Goal: Task Accomplishment & Management: Manage account settings

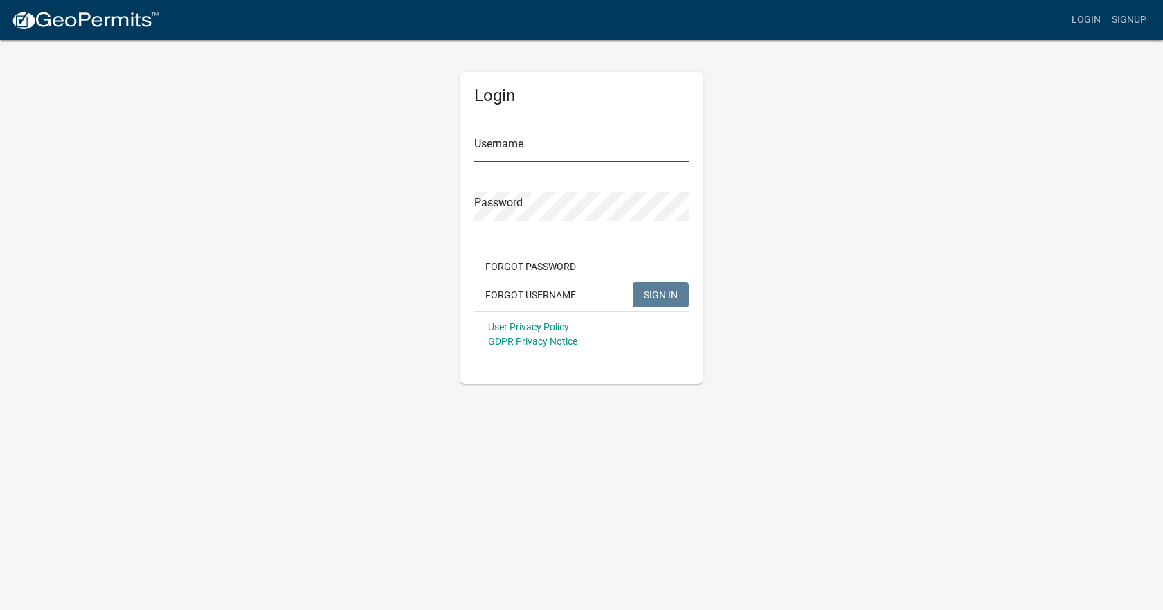
type input "[PERSON_NAME]"
click at [620, 224] on form "Username [PERSON_NAME] Password Forgot Password Forgot Username SIGN IN User Pr…" at bounding box center [581, 235] width 215 height 243
click at [663, 296] on span "SIGN IN" at bounding box center [661, 294] width 34 height 11
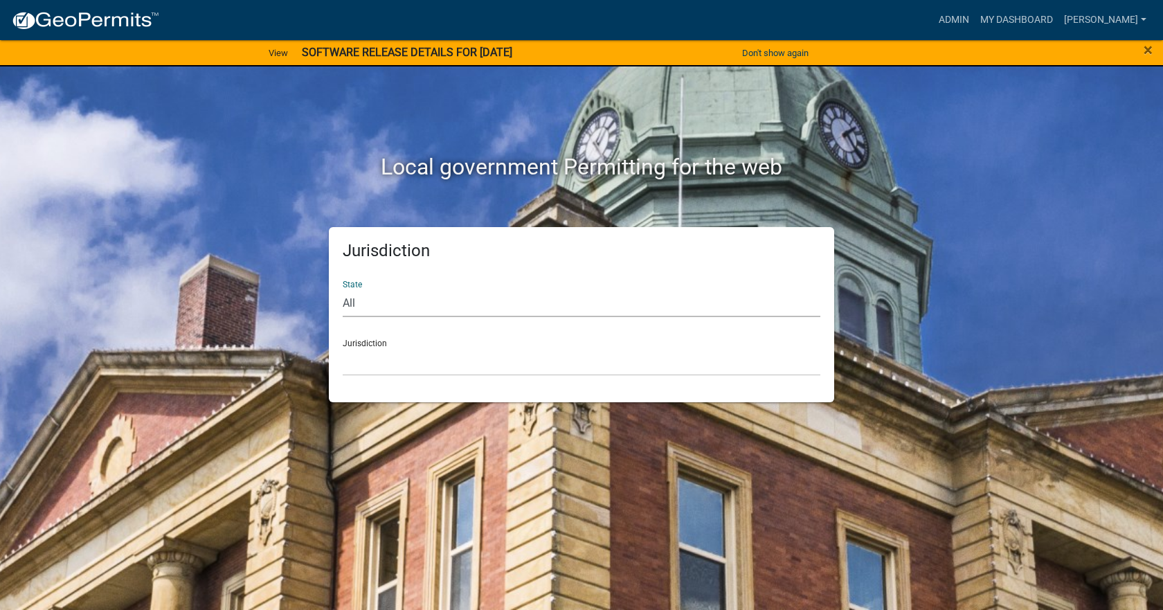
click at [411, 301] on select "All [US_STATE] [US_STATE] [US_STATE] [US_STATE] [US_STATE] [US_STATE] [US_STATE…" at bounding box center [582, 303] width 478 height 28
select select "[US_STATE]"
click at [343, 289] on select "All [US_STATE] [US_STATE] [US_STATE] [US_STATE] [US_STATE] [US_STATE] [US_STATE…" at bounding box center [582, 303] width 478 height 28
click at [388, 360] on select "[GEOGRAPHIC_DATA], [US_STATE] [GEOGRAPHIC_DATA], [US_STATE] [GEOGRAPHIC_DATA], …" at bounding box center [582, 362] width 478 height 28
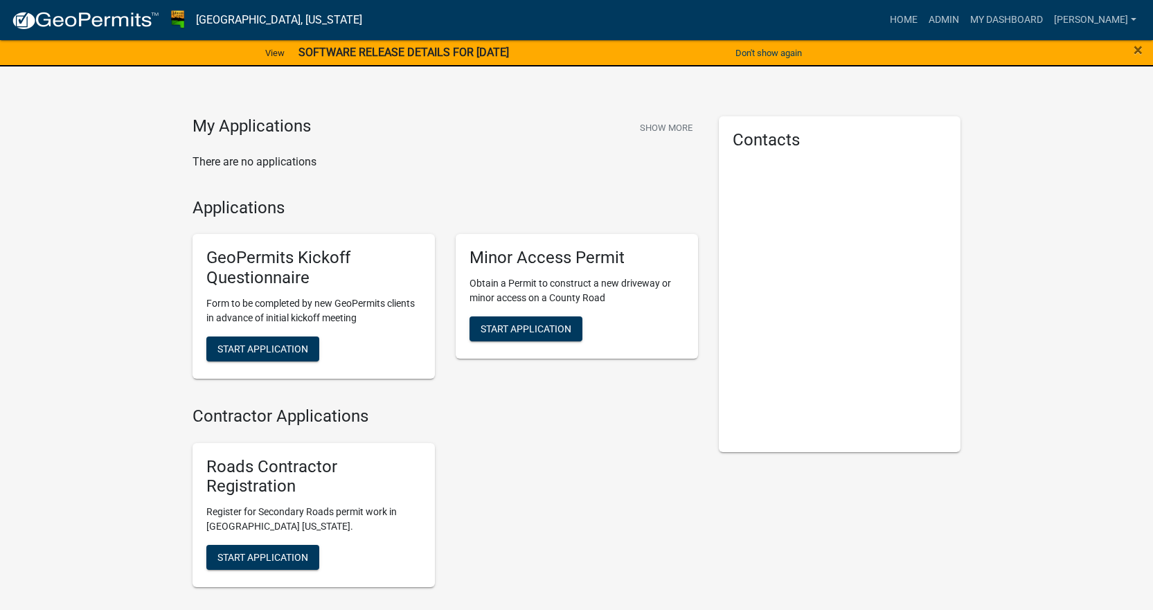
click at [359, 55] on strong "SOFTWARE RELEASE DETAILS FOR [DATE]" at bounding box center [403, 52] width 210 height 13
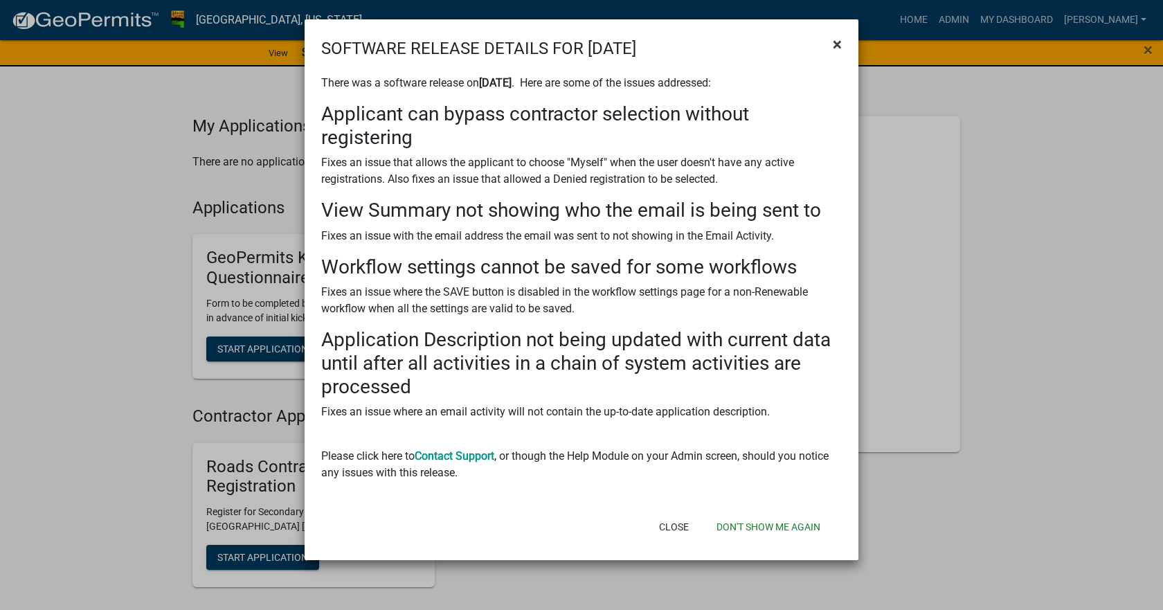
click at [842, 43] on button "×" at bounding box center [837, 44] width 31 height 39
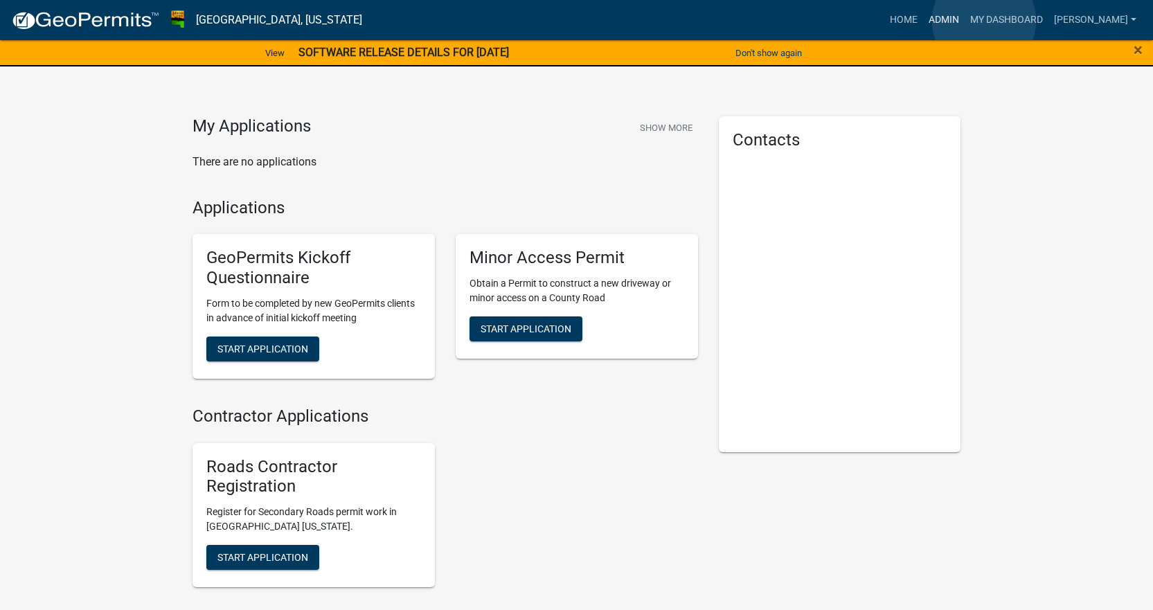
click at [965, 21] on link "Admin" at bounding box center [944, 20] width 42 height 26
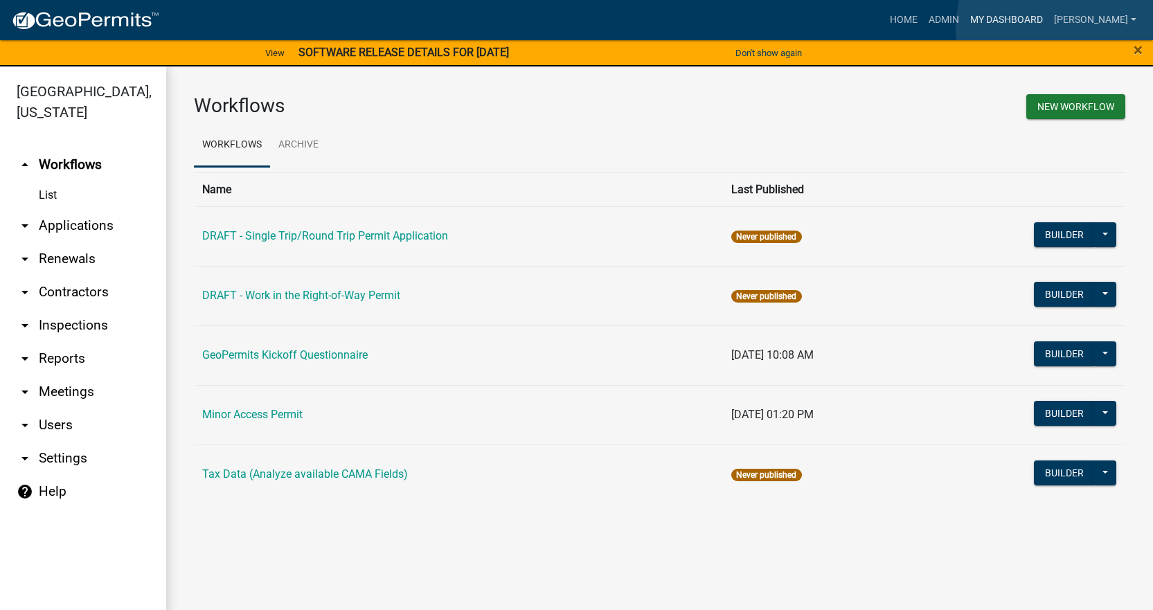
click at [1048, 28] on link "My Dashboard" at bounding box center [1007, 20] width 84 height 26
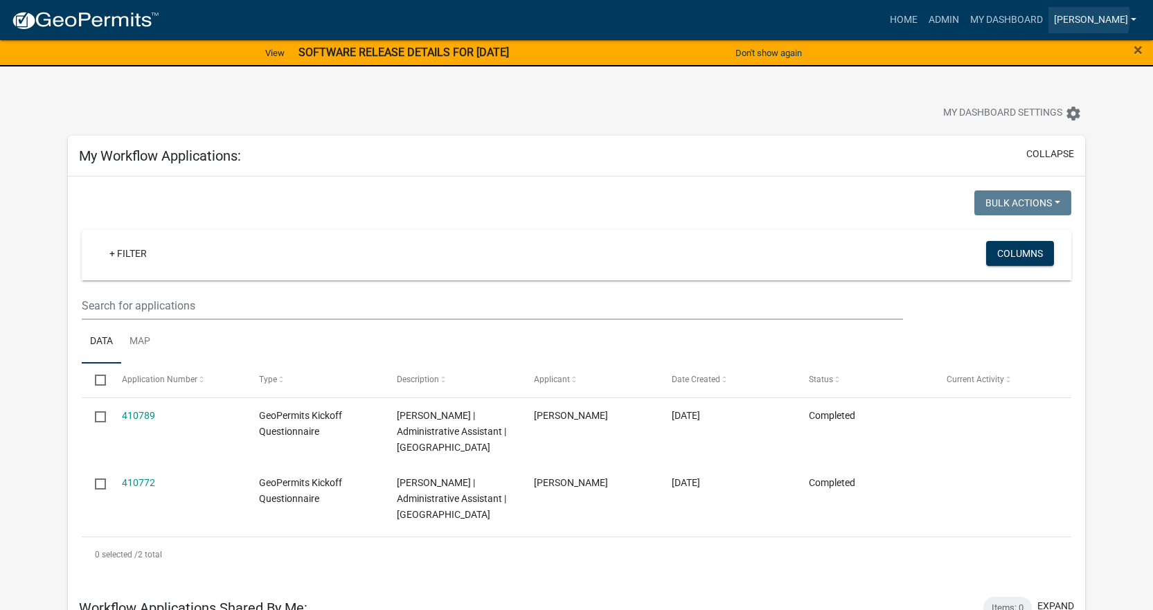
click at [1111, 17] on link "[PERSON_NAME]" at bounding box center [1094, 20] width 93 height 26
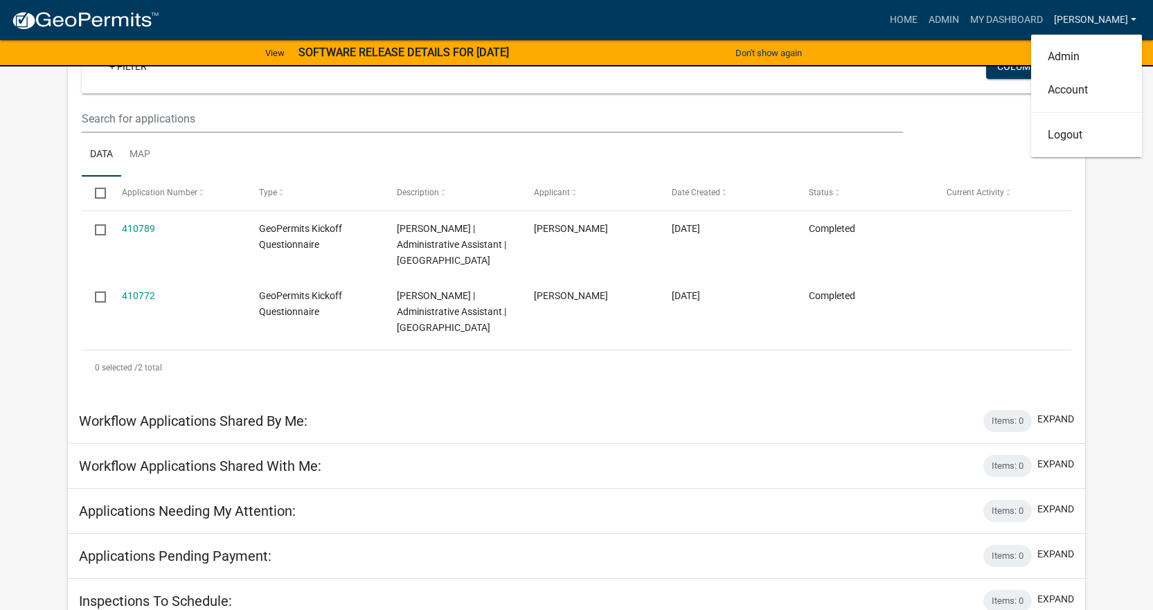
scroll to position [69, 0]
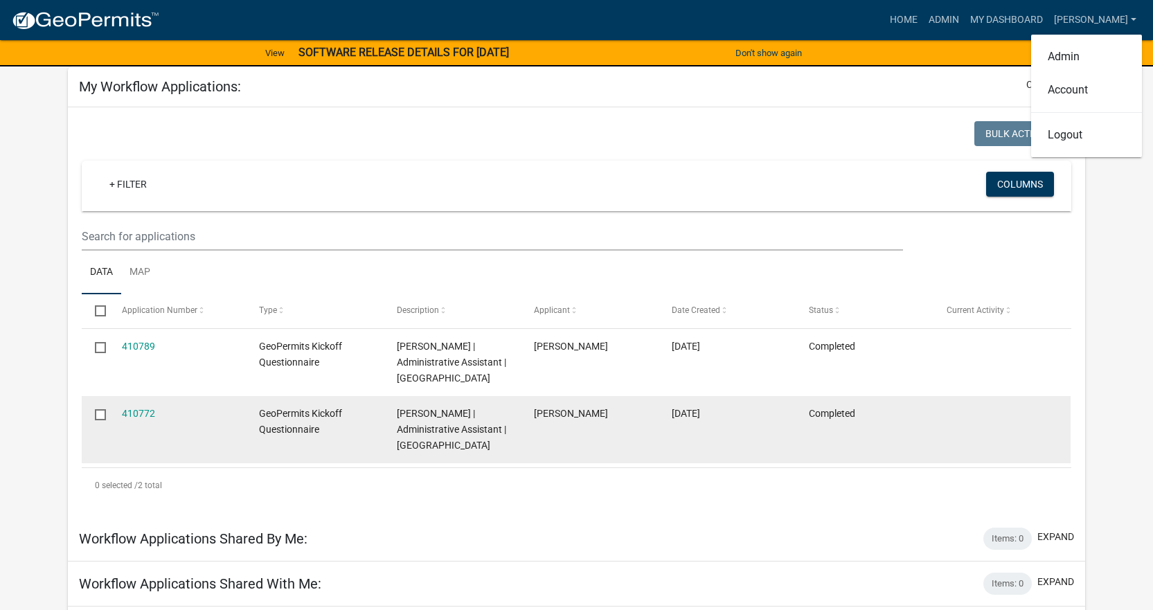
click at [100, 418] on input "checkbox" at bounding box center [99, 413] width 9 height 9
checkbox input "true"
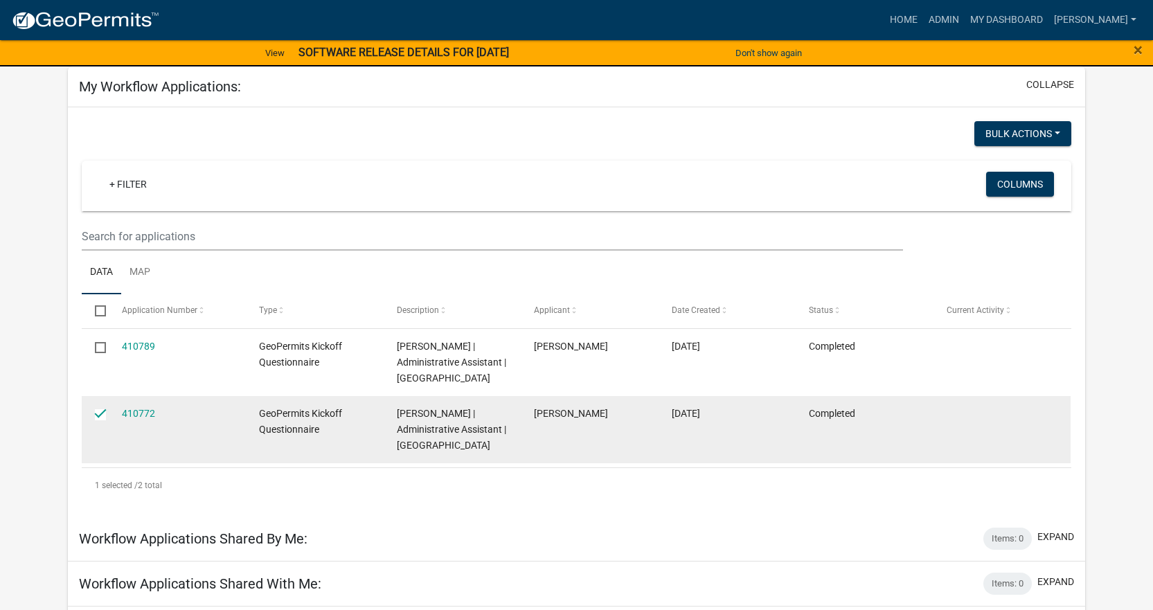
drag, startPoint x: 105, startPoint y: 429, endPoint x: 115, endPoint y: 480, distance: 52.3
click at [115, 463] on datatable-body-cell "410772" at bounding box center [178, 429] width 138 height 67
click at [102, 419] on datatable-body-cell at bounding box center [95, 429] width 26 height 67
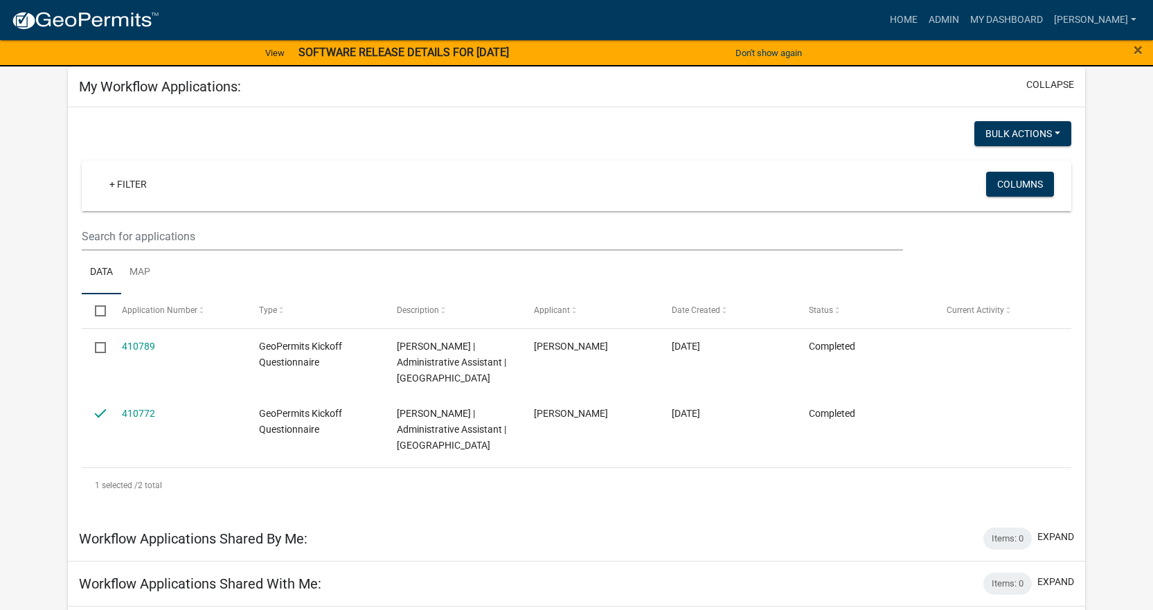
scroll to position [0, 0]
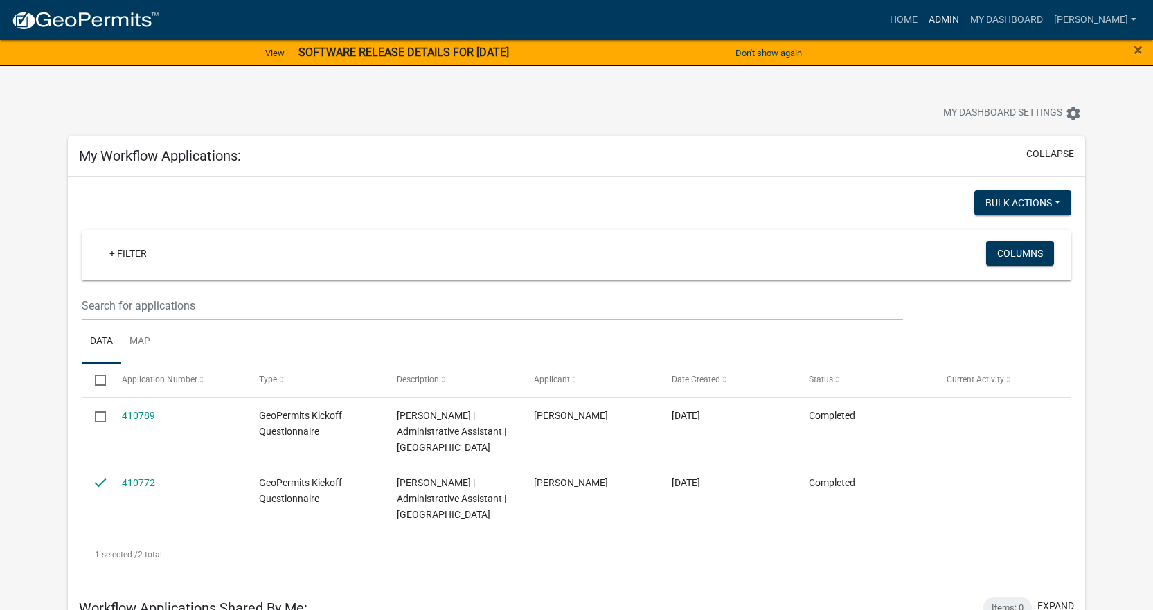
click at [965, 18] on link "Admin" at bounding box center [944, 20] width 42 height 26
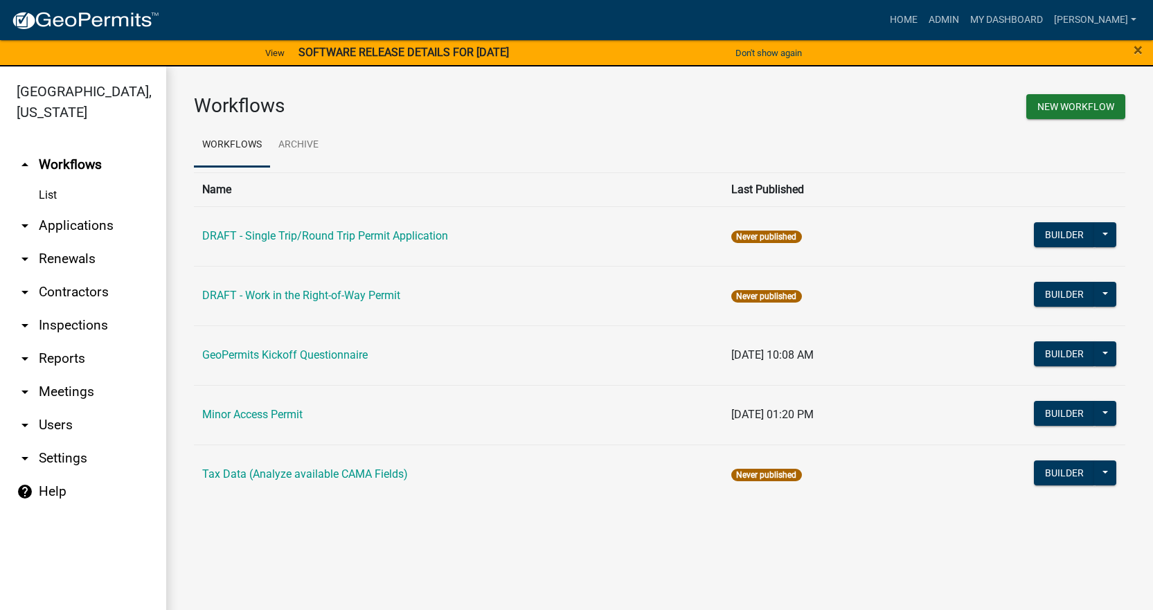
click at [82, 209] on link "arrow_drop_down Applications" at bounding box center [83, 225] width 166 height 33
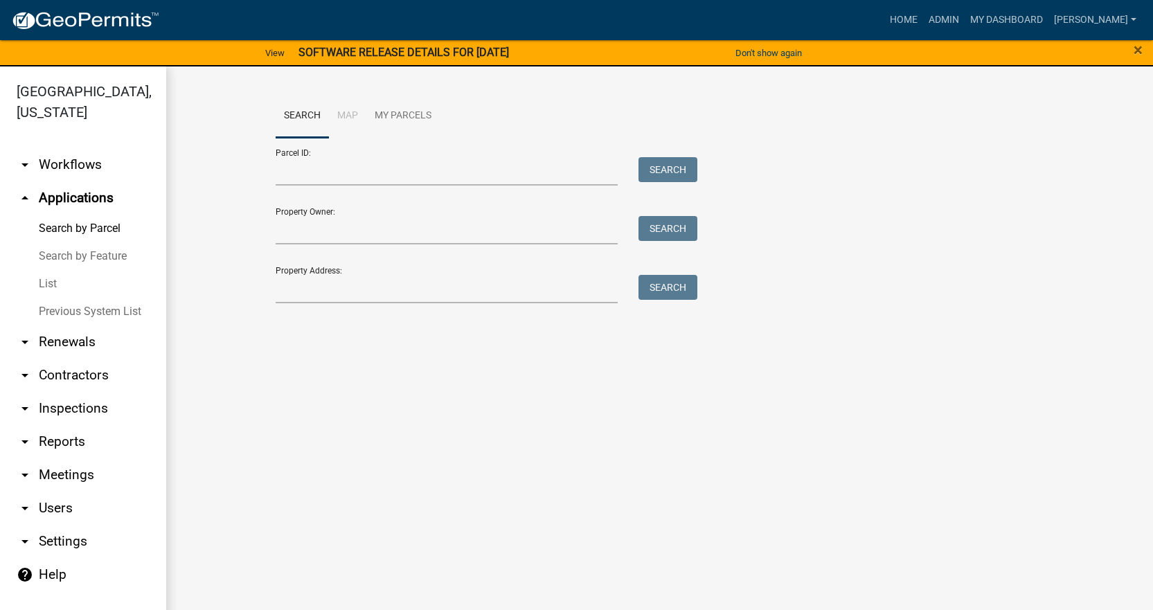
click at [47, 425] on link "arrow_drop_down Reports" at bounding box center [83, 441] width 166 height 33
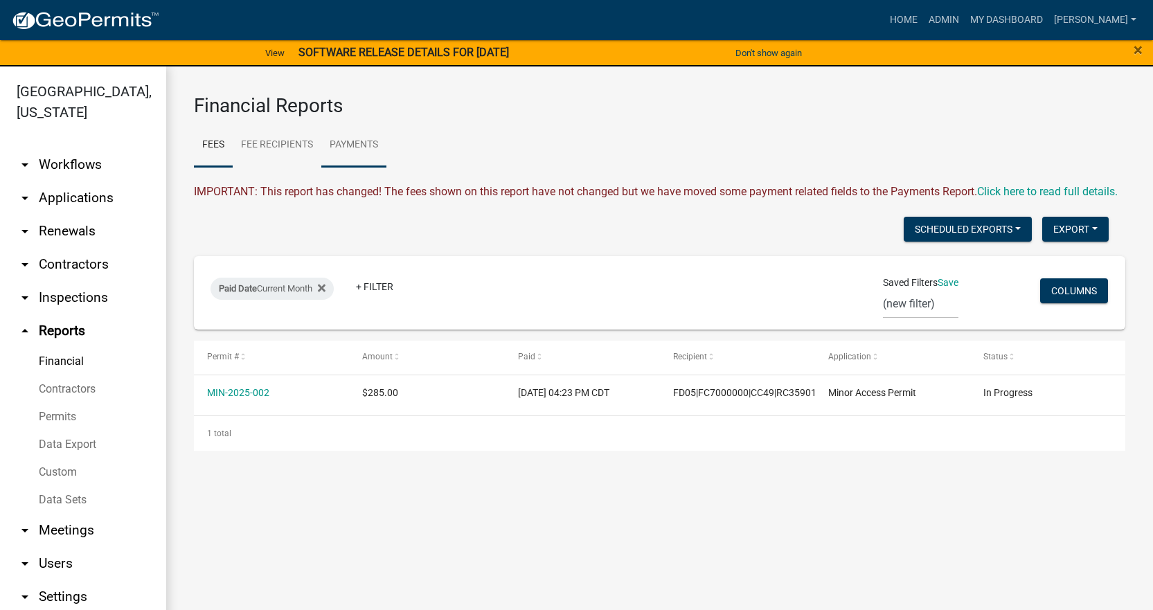
click at [346, 141] on link "Payments" at bounding box center [353, 145] width 65 height 44
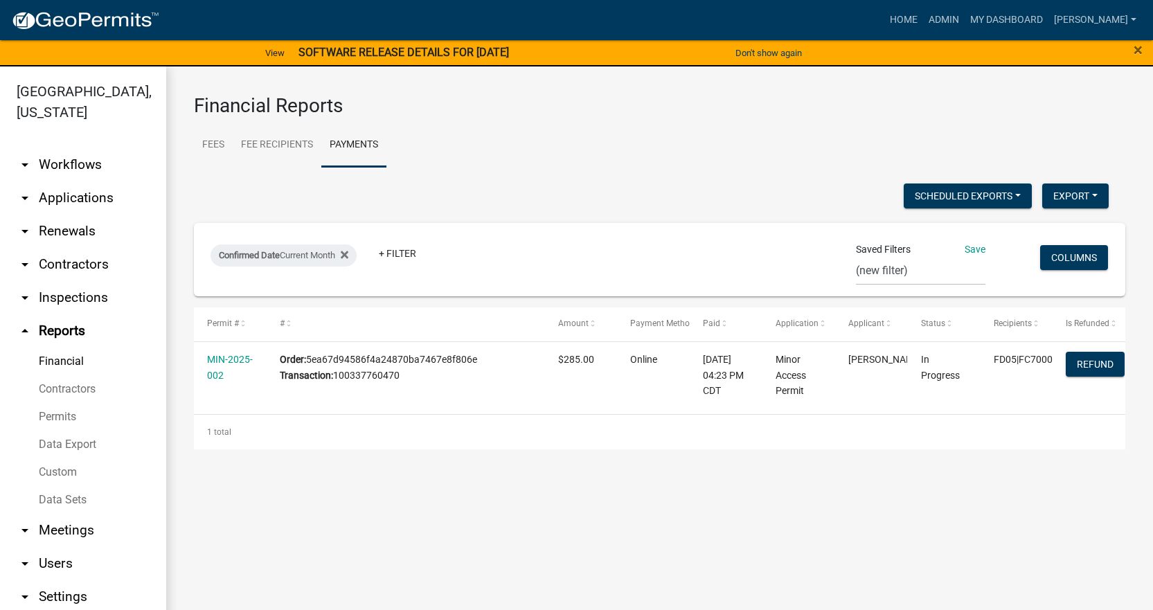
click at [679, 192] on div "Scheduled Exports + Create New Export Excel Format (.xlsx) CSV Format (.csv)" at bounding box center [650, 197] width 935 height 28
